Goal: Task Accomplishment & Management: Use online tool/utility

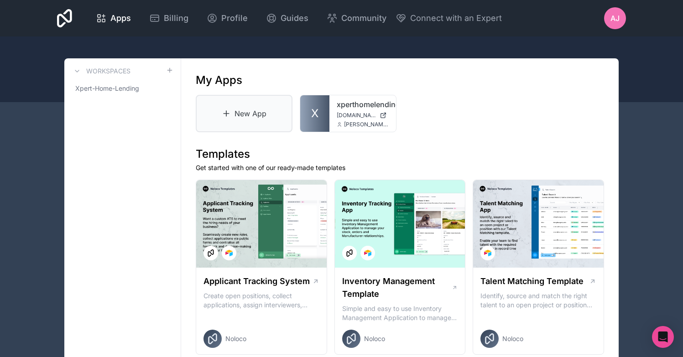
click at [247, 122] on link "New App" at bounding box center [244, 113] width 97 height 37
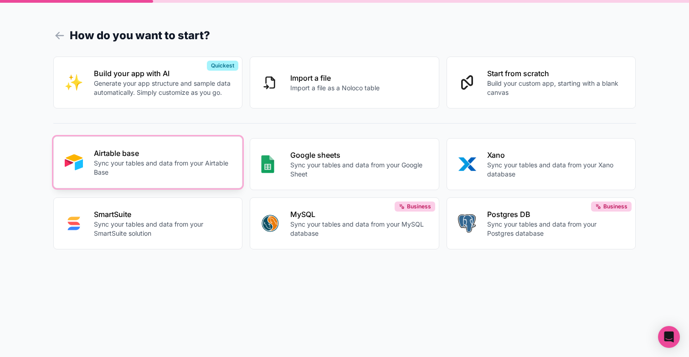
click at [171, 155] on p "Airtable base" at bounding box center [163, 153] width 138 height 11
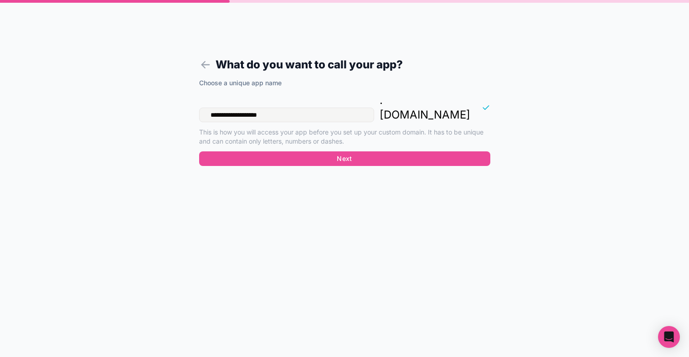
drag, startPoint x: 286, startPoint y: 103, endPoint x: 189, endPoint y: 101, distance: 97.1
click at [189, 101] on form "**********" at bounding box center [345, 189] width 350 height 335
drag, startPoint x: 183, startPoint y: 90, endPoint x: 174, endPoint y: 89, distance: 9.2
click at [174, 89] on form "**********" at bounding box center [345, 189] width 350 height 335
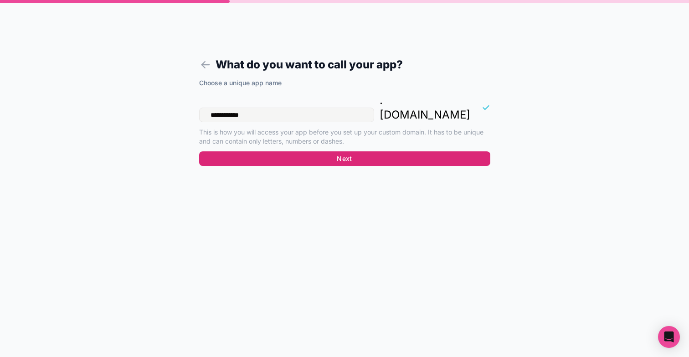
type input "**********"
click at [290, 151] on button "Next" at bounding box center [344, 158] width 291 height 15
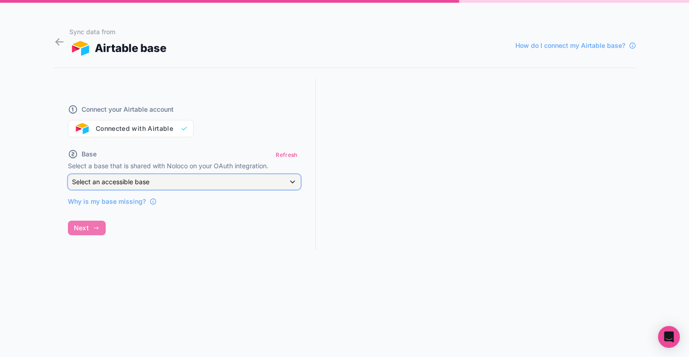
click at [197, 177] on div "Select an accessible base" at bounding box center [184, 182] width 232 height 15
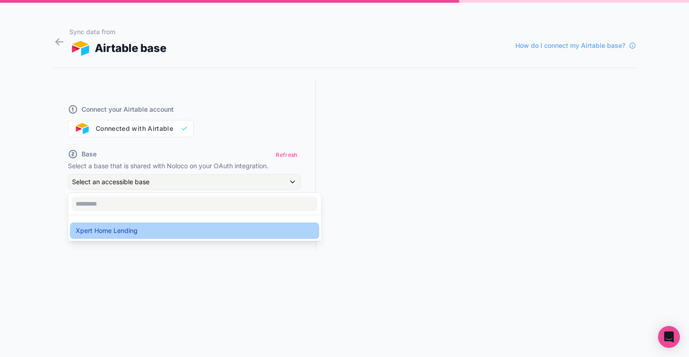
click at [199, 233] on div "Xpert Home Lending" at bounding box center [195, 230] width 238 height 11
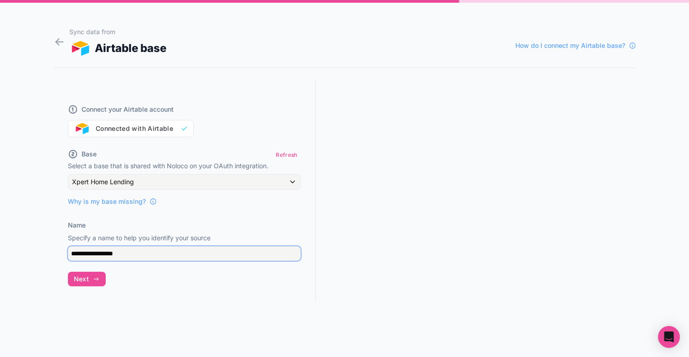
click at [197, 252] on input "**********" at bounding box center [184, 253] width 233 height 15
drag, startPoint x: 143, startPoint y: 253, endPoint x: 61, endPoint y: 250, distance: 82.1
click at [62, 250] on div "**********" at bounding box center [184, 198] width 263 height 239
type input "**********"
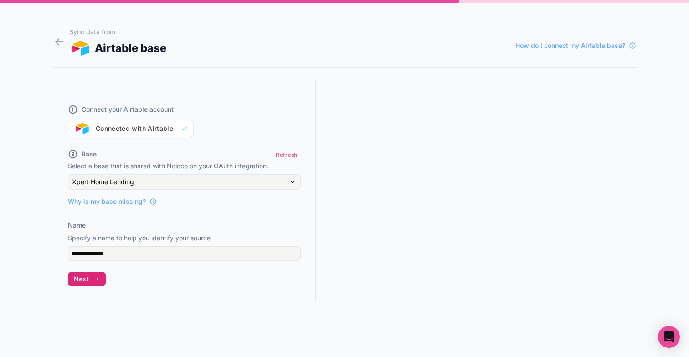
click at [87, 274] on button "Next" at bounding box center [87, 279] width 38 height 15
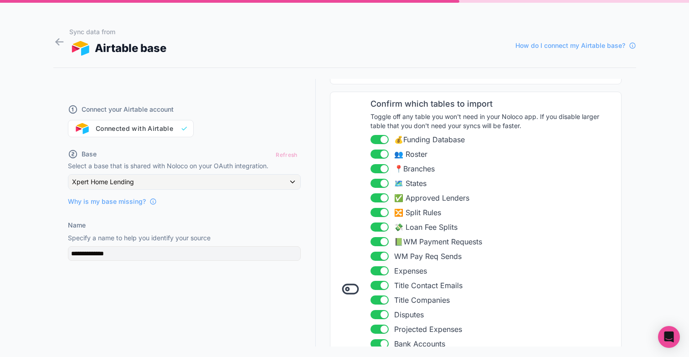
scroll to position [78, 0]
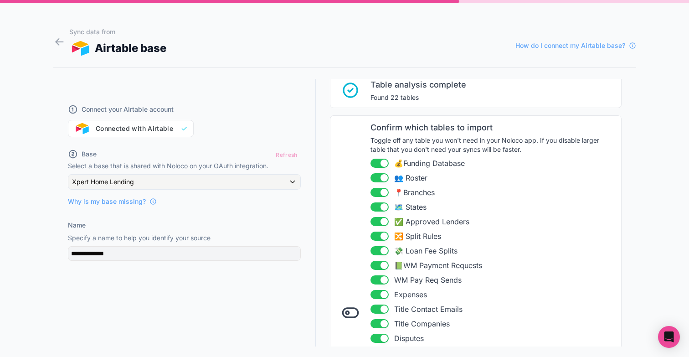
click at [378, 237] on button "Use setting" at bounding box center [380, 236] width 18 height 9
click at [378, 249] on button "Use setting" at bounding box center [380, 250] width 18 height 9
click at [376, 262] on button "Use setting" at bounding box center [380, 265] width 18 height 9
click at [375, 274] on li "Use setting WM Pay Req Sends" at bounding box center [493, 279] width 245 height 11
click at [377, 280] on button "Use setting" at bounding box center [380, 279] width 18 height 9
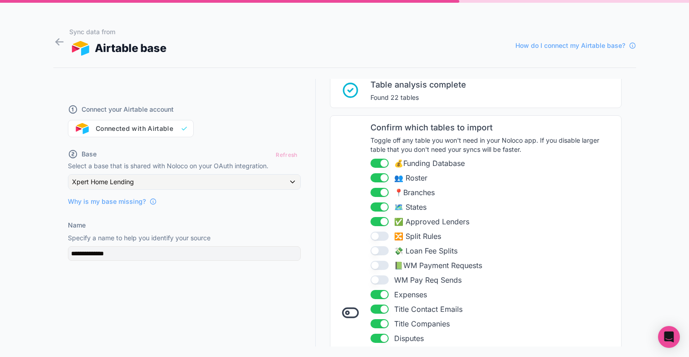
click at [377, 296] on button "Use setting" at bounding box center [380, 294] width 18 height 9
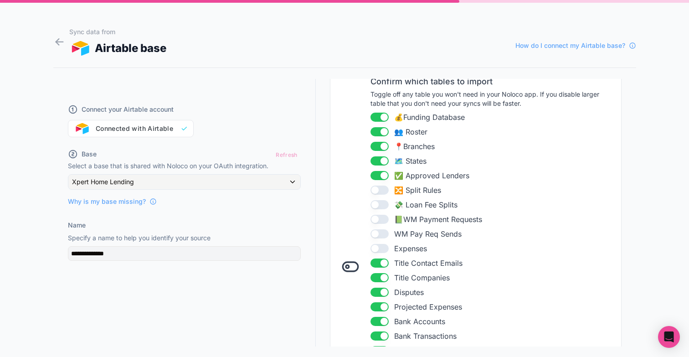
scroll to position [124, 0]
click at [379, 292] on button "Use setting" at bounding box center [380, 292] width 18 height 9
click at [380, 309] on button "Use setting" at bounding box center [380, 307] width 18 height 9
click at [380, 315] on ul "Use setting 💰Funding Database Use setting 👥 Roster Use setting 📍Branches Use se…" at bounding box center [493, 270] width 245 height 317
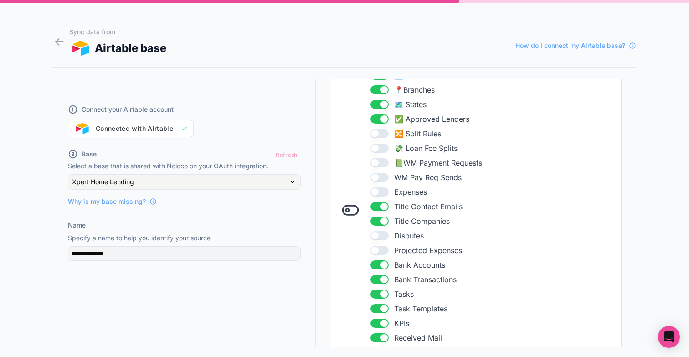
scroll to position [193, 0]
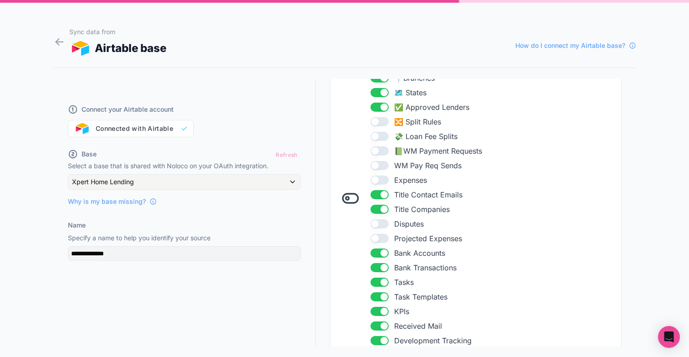
click at [376, 254] on button "Use setting" at bounding box center [380, 253] width 18 height 9
click at [377, 263] on button "Use setting" at bounding box center [380, 267] width 18 height 9
click at [377, 279] on button "Use setting" at bounding box center [380, 282] width 18 height 9
click at [378, 293] on button "Use setting" at bounding box center [380, 296] width 18 height 9
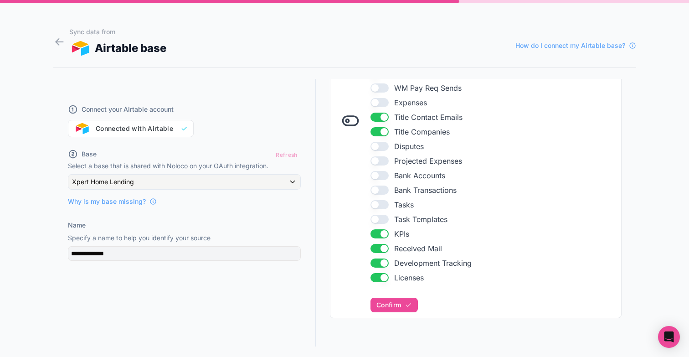
scroll to position [271, 0]
click at [379, 233] on button "Use setting" at bounding box center [380, 233] width 18 height 9
click at [378, 250] on button "Use setting" at bounding box center [380, 247] width 18 height 9
drag, startPoint x: 378, startPoint y: 259, endPoint x: 378, endPoint y: 265, distance: 6.8
click at [378, 259] on button "Use setting" at bounding box center [380, 262] width 18 height 9
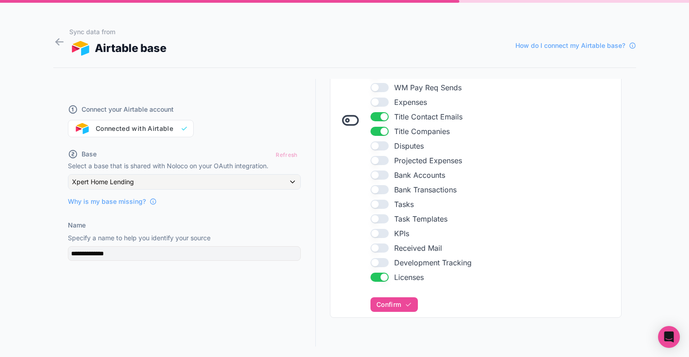
click at [377, 277] on button "Use setting" at bounding box center [380, 277] width 18 height 9
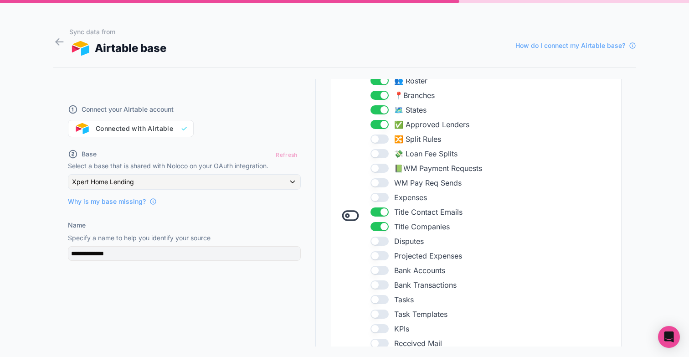
scroll to position [216, 0]
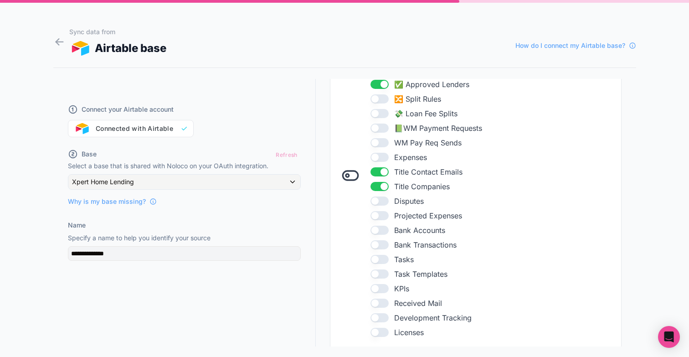
click at [371, 262] on button "Use setting" at bounding box center [380, 259] width 18 height 9
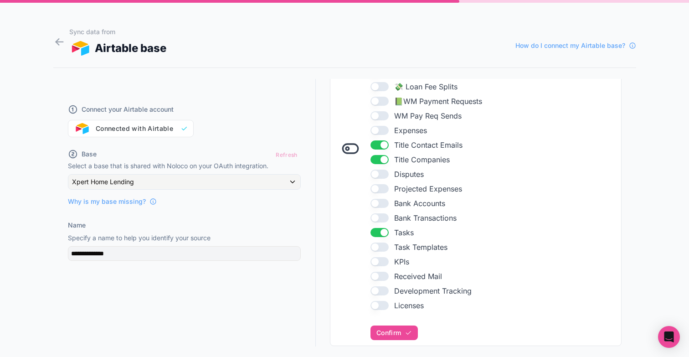
scroll to position [242, 0]
click at [376, 247] on button "Use setting" at bounding box center [380, 247] width 18 height 9
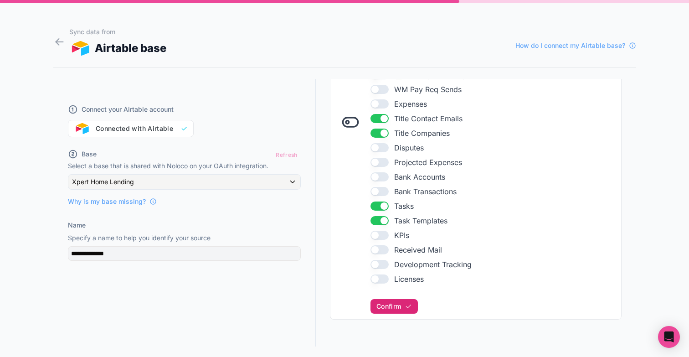
click at [397, 303] on button "Confirm" at bounding box center [394, 306] width 47 height 15
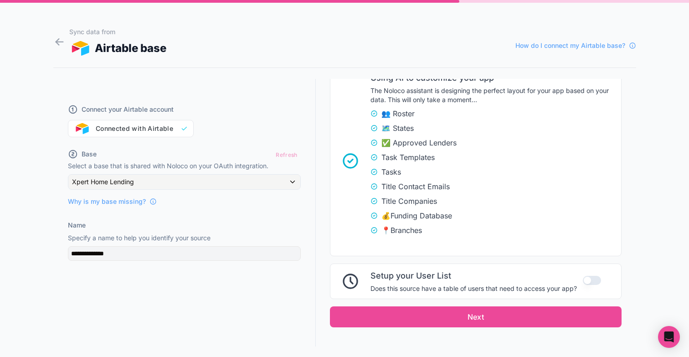
scroll to position [644, 0]
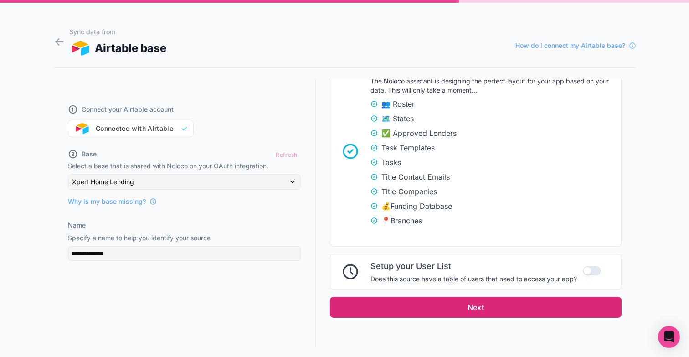
click at [456, 309] on button "Next" at bounding box center [476, 307] width 292 height 21
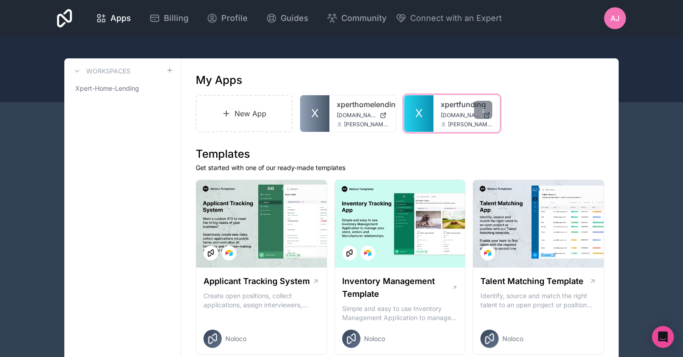
click at [436, 104] on div "xpertfunding [DOMAIN_NAME] [PERSON_NAME][EMAIL_ADDRESS][DOMAIN_NAME]" at bounding box center [466, 113] width 67 height 36
click at [451, 108] on link "xpertfunding" at bounding box center [466, 104] width 52 height 11
